Goal: Task Accomplishment & Management: Manage account settings

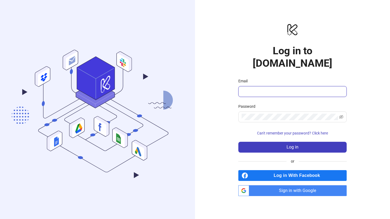
click at [242, 88] on input "Email" at bounding box center [291, 91] width 101 height 6
type input "**********"
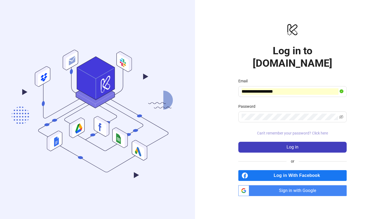
click at [242, 131] on span "Can't remember your password? Click here" at bounding box center [292, 133] width 71 height 4
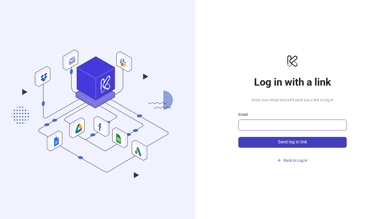
click at [242, 127] on input "Email" at bounding box center [291, 125] width 101 height 6
type input "**********"
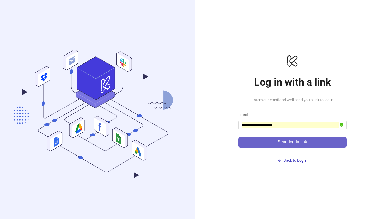
click at [242, 144] on span "Send log in link" at bounding box center [292, 142] width 29 height 5
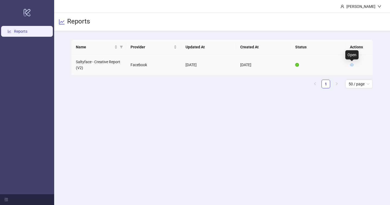
click at [351, 66] on icon "eye" at bounding box center [352, 65] width 4 height 3
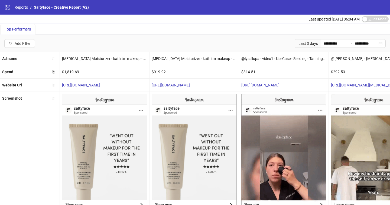
click at [303, 42] on div "Last 3 days" at bounding box center [307, 43] width 25 height 9
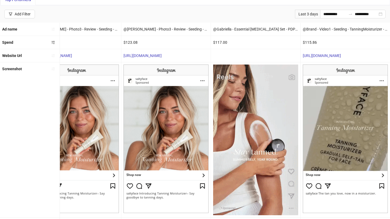
scroll to position [90, 0]
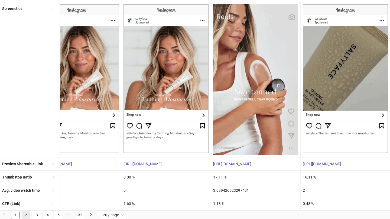
click at [26, 213] on link "2" at bounding box center [26, 215] width 8 height 8
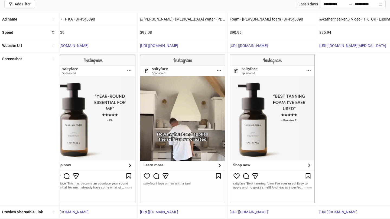
scroll to position [0, 0]
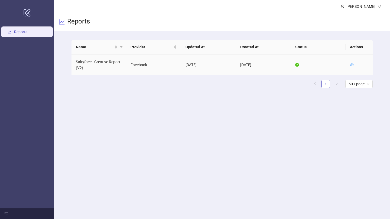
click at [351, 66] on icon "eye" at bounding box center [352, 65] width 4 height 3
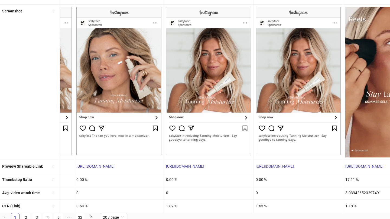
scroll to position [0, 1332]
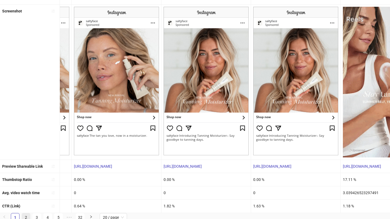
click at [24, 217] on link "2" at bounding box center [26, 218] width 8 height 8
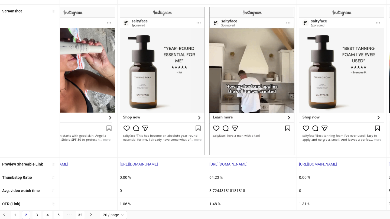
scroll to position [0, 14]
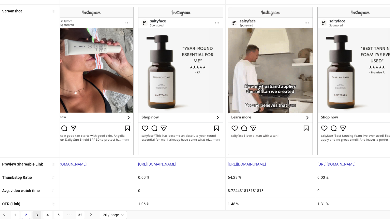
click at [40, 214] on link "3" at bounding box center [37, 215] width 8 height 8
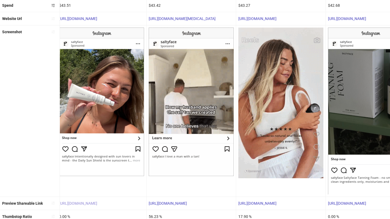
scroll to position [0, 0]
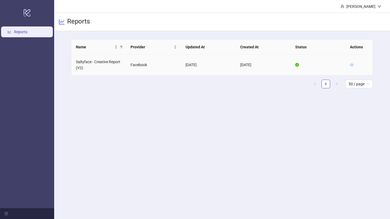
click at [353, 66] on icon "eye" at bounding box center [352, 65] width 4 height 4
